Goal: Task Accomplishment & Management: Use online tool/utility

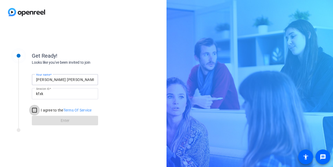
click at [33, 110] on input "I agree to the Terms Of Service" at bounding box center [34, 110] width 11 height 11
checkbox input "true"
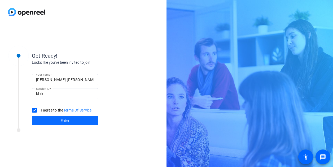
click at [45, 118] on span at bounding box center [65, 120] width 66 height 13
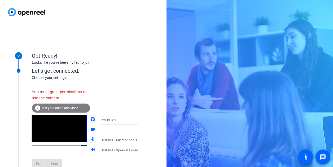
click at [58, 95] on div "You must grant permissions to use the camera." at bounding box center [61, 94] width 58 height 17
drag, startPoint x: 58, startPoint y: 95, endPoint x: 59, endPoint y: 105, distance: 10.4
click at [59, 105] on div "info Test your audio and video" at bounding box center [61, 107] width 58 height 9
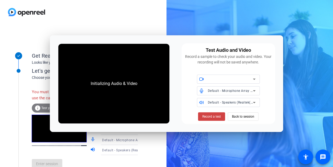
click at [254, 78] on icon at bounding box center [254, 79] width 6 height 6
click at [258, 77] on div at bounding box center [228, 79] width 63 height 9
click at [248, 118] on span "Back to session" at bounding box center [243, 116] width 22 height 10
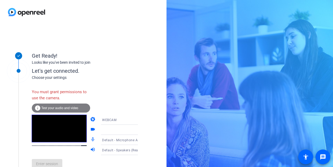
click at [140, 128] on icon at bounding box center [143, 130] width 6 height 6
click at [140, 132] on icon at bounding box center [143, 130] width 6 height 6
click at [61, 108] on span "Test your audio and video" at bounding box center [59, 108] width 37 height 4
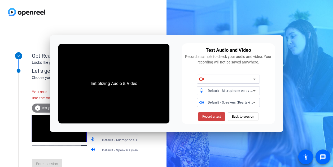
click at [258, 80] on div at bounding box center [228, 79] width 63 height 9
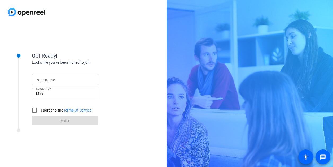
click at [60, 80] on input "Your name" at bounding box center [65, 79] width 58 height 6
type input "[PERSON_NAME] [PERSON_NAME]"
click at [40, 111] on input "I agree to the Terms Of Service" at bounding box center [34, 110] width 11 height 11
checkbox input "true"
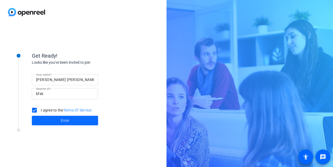
click at [51, 122] on span at bounding box center [65, 120] width 66 height 13
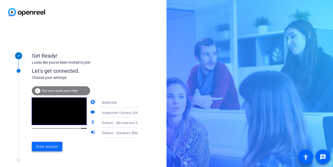
click at [45, 144] on span "Enter session" at bounding box center [47, 147] width 22 height 6
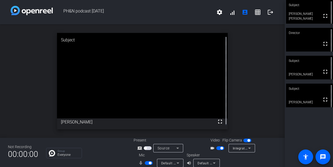
scroll to position [6, 0]
